Goal: Task Accomplishment & Management: Manage account settings

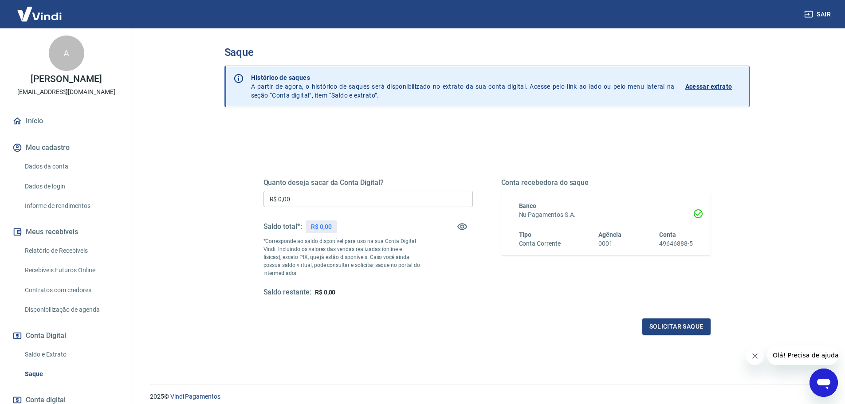
click at [514, 143] on div "Quanto deseja sacar da Conta Digital? R$ 0,00 ​ Saldo total*: R$ 0,00 *Correspo…" at bounding box center [487, 242] width 468 height 206
click at [221, 237] on div "Saque Histórico de saques A partir de agora, o histórico de saques será disponi…" at bounding box center [487, 200] width 546 height 345
click at [388, 278] on div "Quanto deseja sacar da Conta Digital? R$ 0,00 ​ Saldo total*: R$ 0,00 *Correspo…" at bounding box center [367, 237] width 209 height 119
click at [216, 157] on div "Saque Histórico de saques A partir de agora, o histórico de saques será disponi…" at bounding box center [487, 200] width 546 height 345
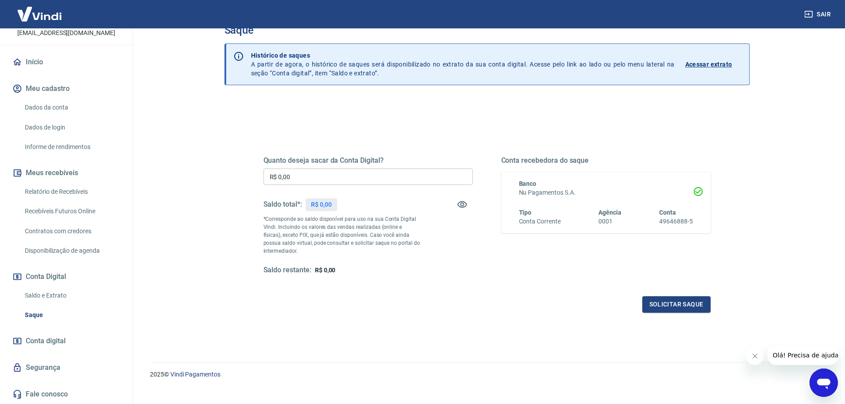
scroll to position [35, 0]
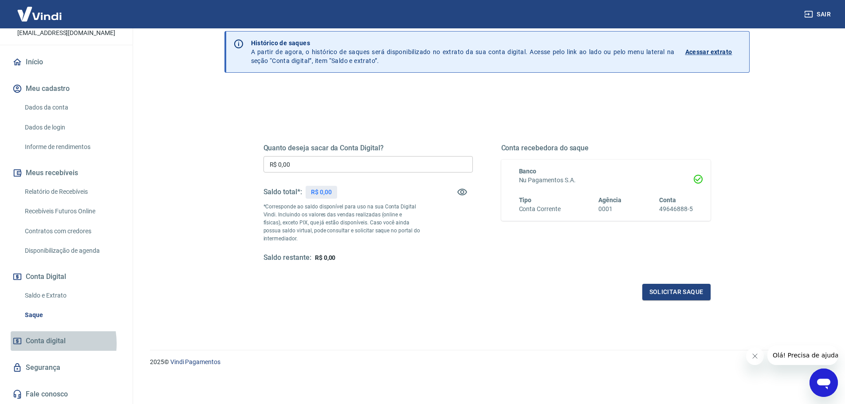
click at [39, 343] on span "Conta digital" at bounding box center [46, 341] width 40 height 12
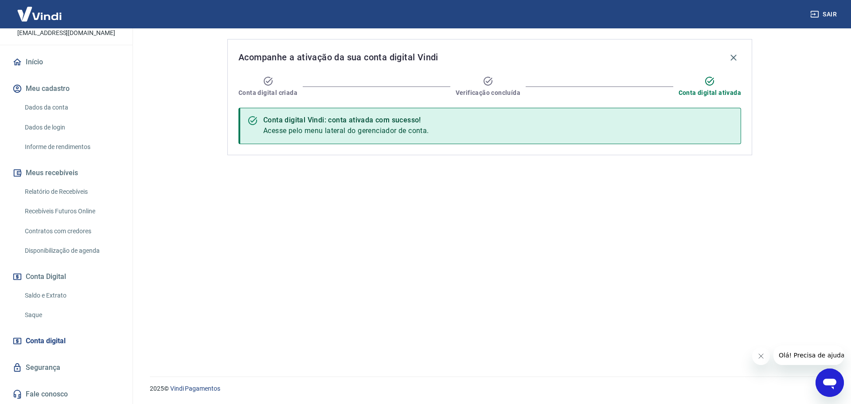
click at [30, 63] on link "Início" at bounding box center [66, 62] width 111 height 20
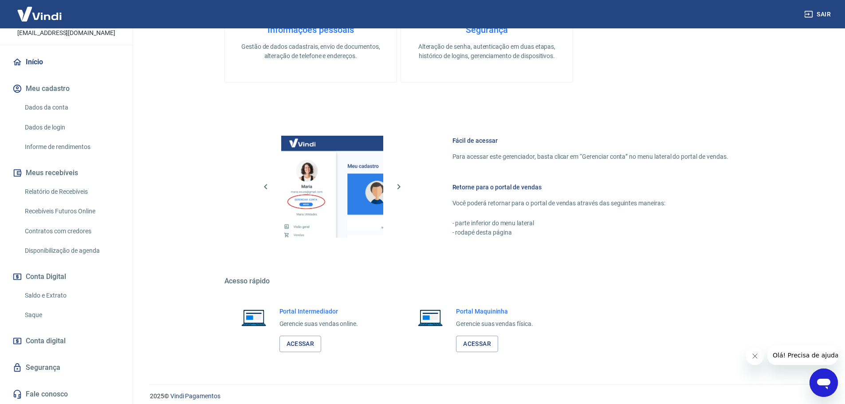
scroll to position [287, 0]
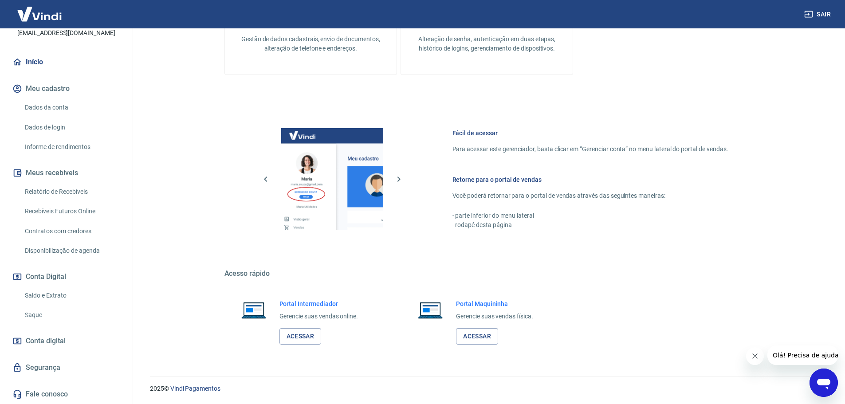
click at [35, 343] on span "Conta digital" at bounding box center [46, 341] width 40 height 12
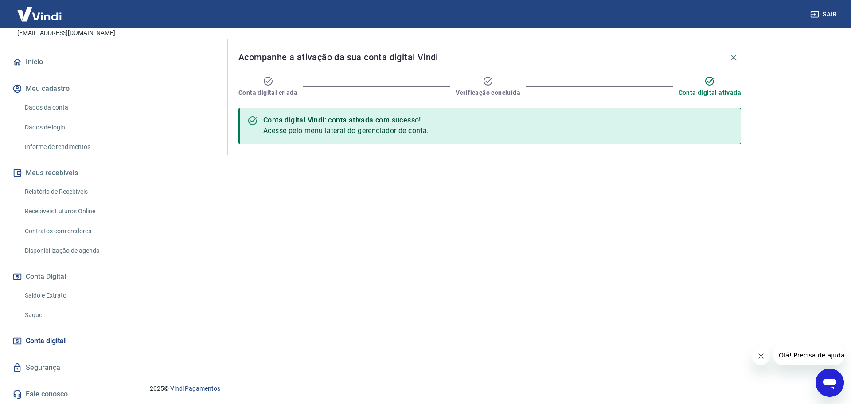
click at [39, 58] on link "Início" at bounding box center [66, 62] width 111 height 20
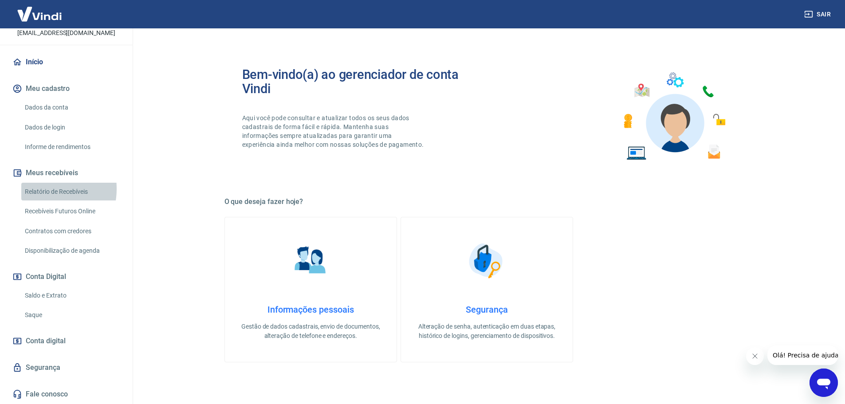
click at [40, 188] on link "Relatório de Recebíveis" at bounding box center [71, 192] width 101 height 18
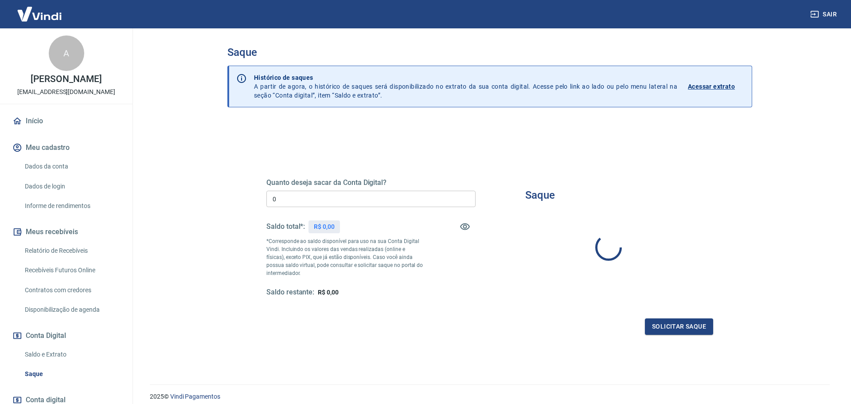
type input "R$ 0,00"
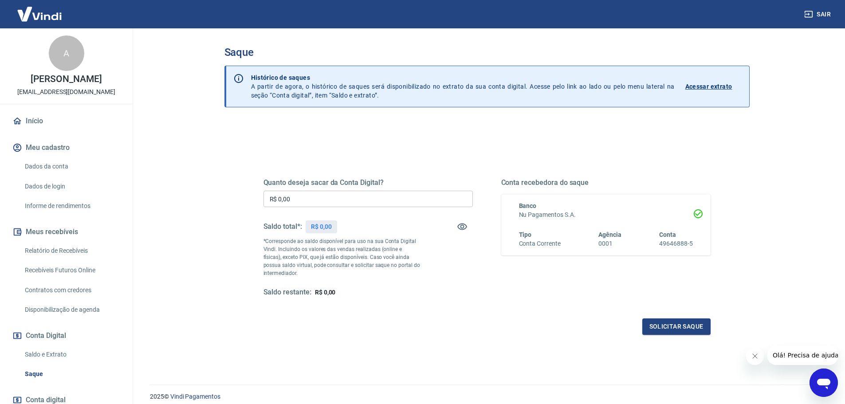
click at [217, 282] on div "Saque Histórico de saques A partir de agora, o histórico de saques será disponi…" at bounding box center [487, 200] width 546 height 345
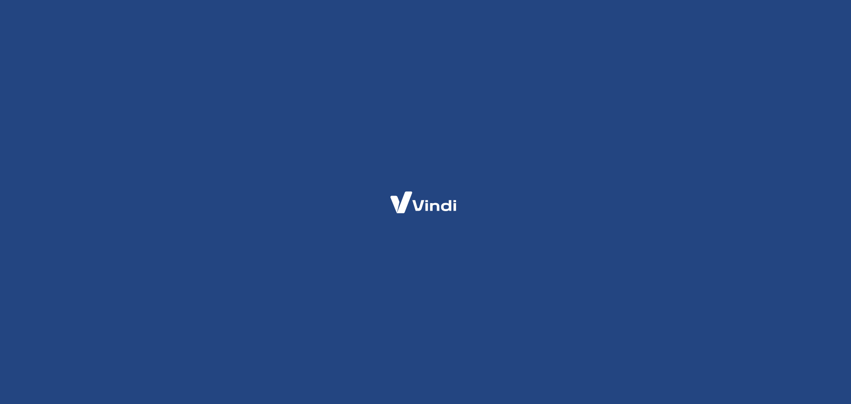
click at [443, 307] on div at bounding box center [425, 202] width 851 height 404
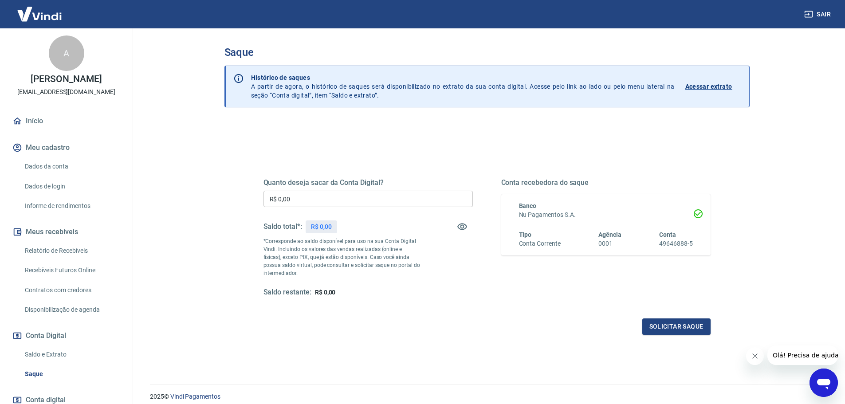
click at [722, 83] on p "Acessar extrato" at bounding box center [708, 86] width 47 height 9
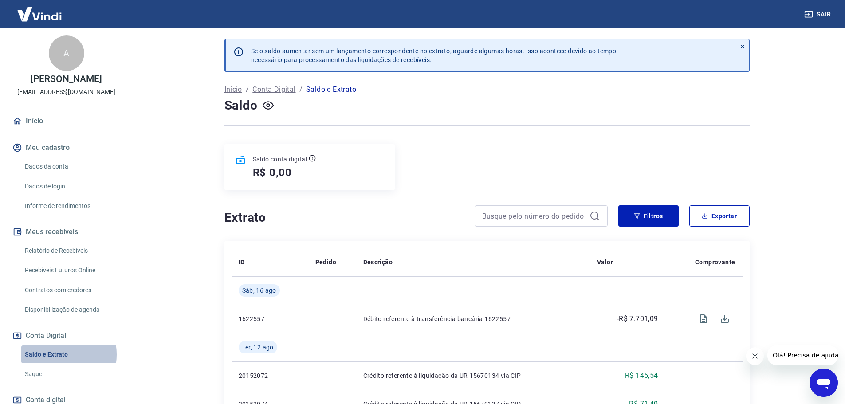
click at [44, 354] on link "Saldo e Extrato" at bounding box center [71, 354] width 101 height 18
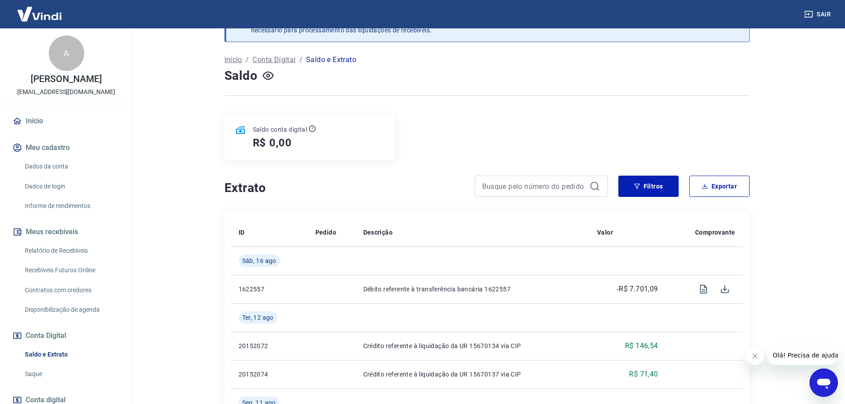
scroll to position [89, 0]
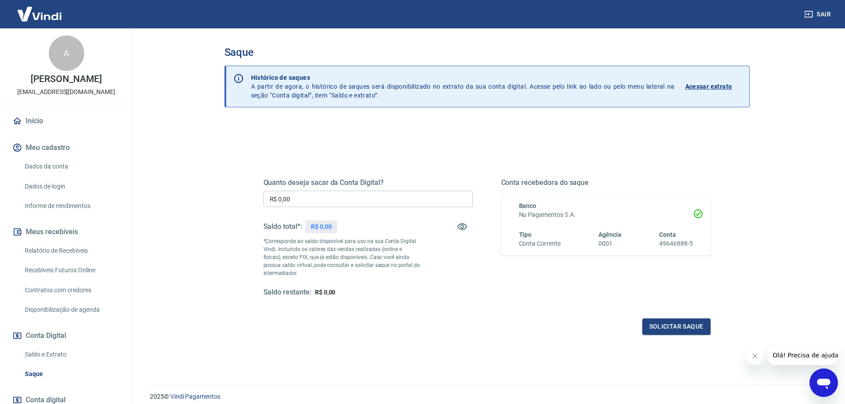
click at [405, 300] on div "Quanto deseja sacar da Conta Digital? R$ 0,00 ​ Saldo total*: R$ 0,00 *Correspo…" at bounding box center [486, 246] width 447 height 178
click at [688, 87] on p "Acessar extrato" at bounding box center [708, 86] width 47 height 9
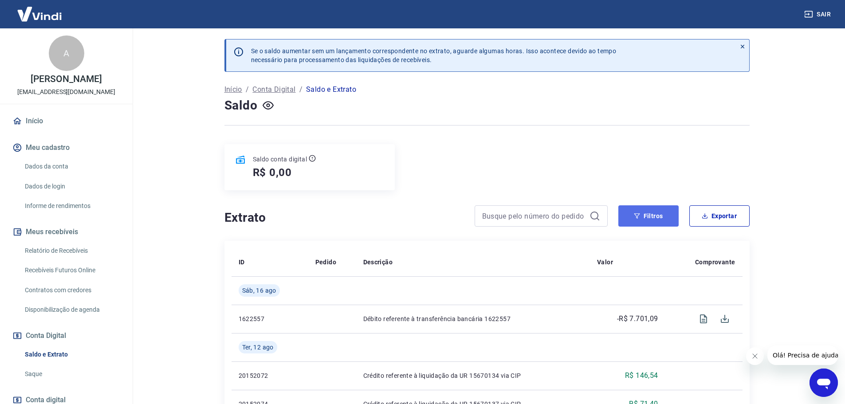
click at [652, 216] on button "Filtros" at bounding box center [648, 215] width 60 height 21
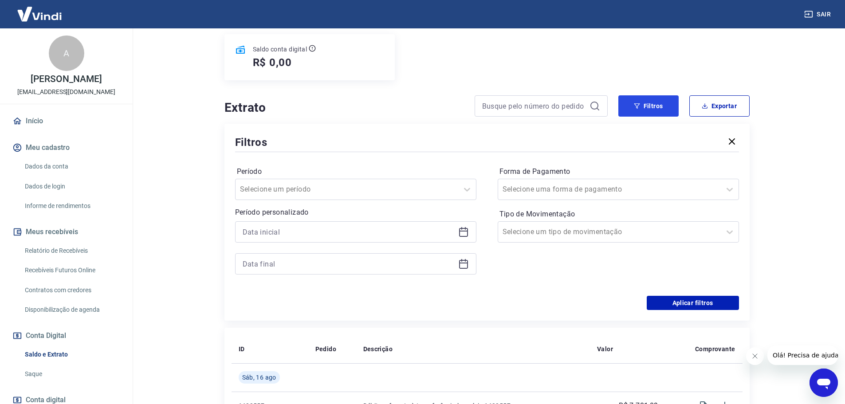
scroll to position [133, 0]
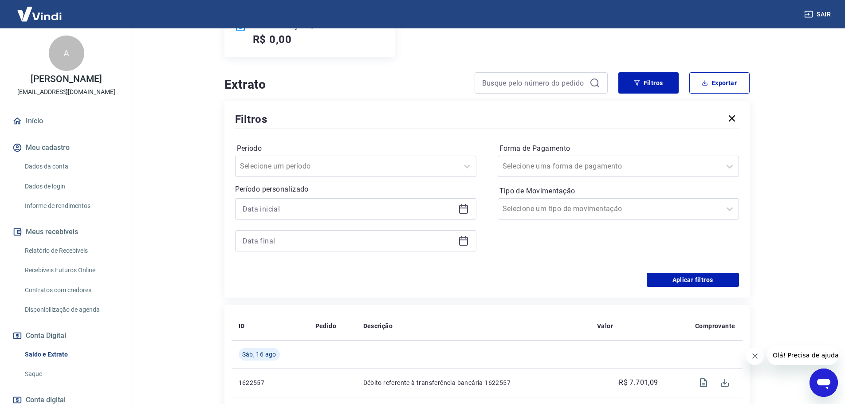
click at [464, 207] on icon at bounding box center [463, 209] width 11 height 11
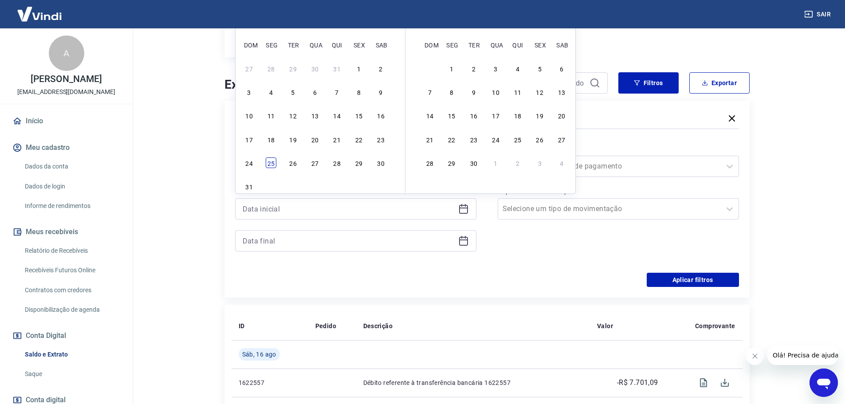
click at [267, 161] on div "25" at bounding box center [271, 162] width 11 height 11
type input "[DATE]"
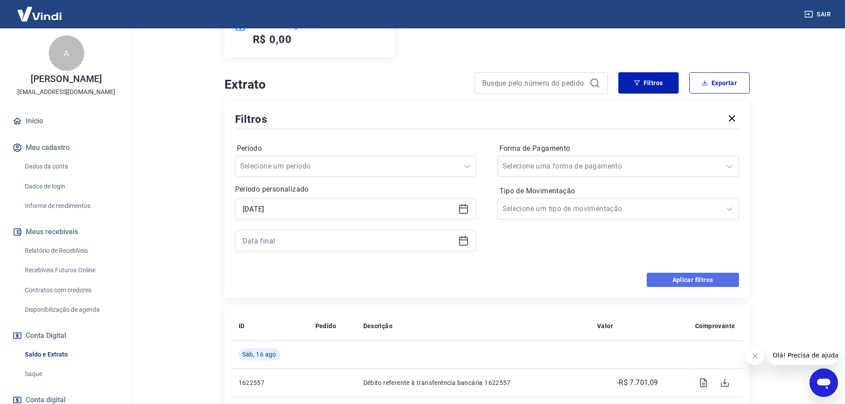
click at [695, 273] on button "Aplicar filtros" at bounding box center [693, 280] width 92 height 14
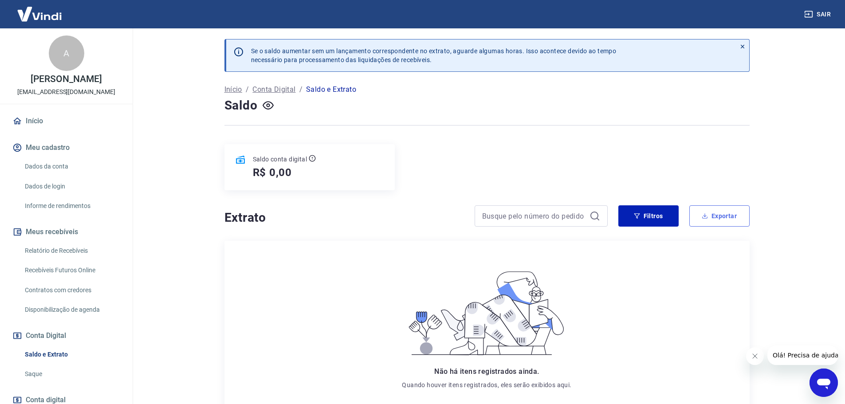
click at [722, 211] on button "Exportar" at bounding box center [719, 215] width 60 height 21
